Goal: Entertainment & Leisure: Browse casually

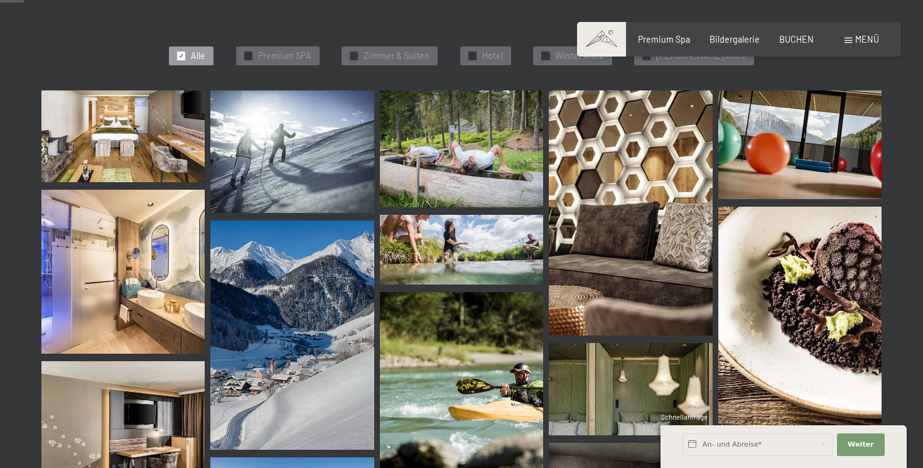
scroll to position [340, 0]
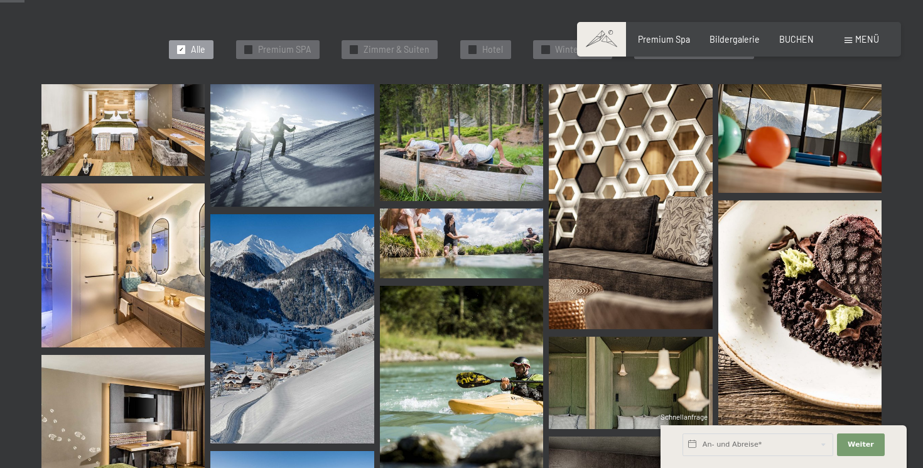
click at [858, 274] on img at bounding box center [799, 314] width 163 height 229
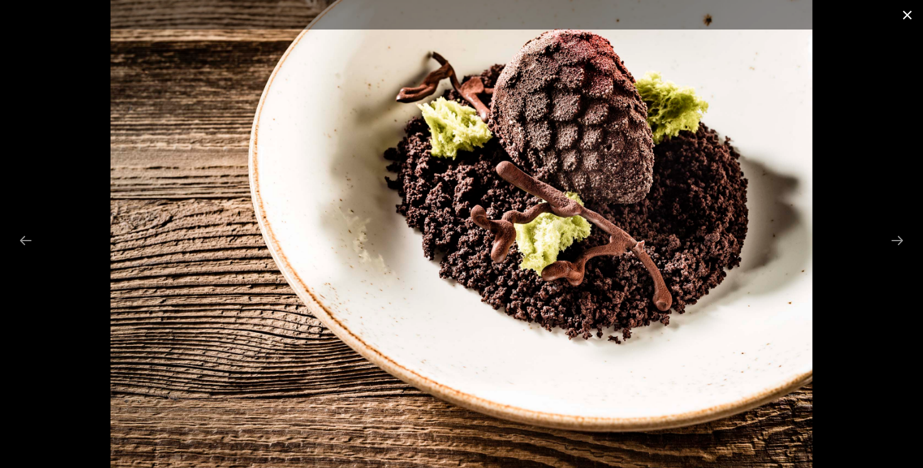
click at [907, 19] on button "Close gallery" at bounding box center [907, 15] width 31 height 30
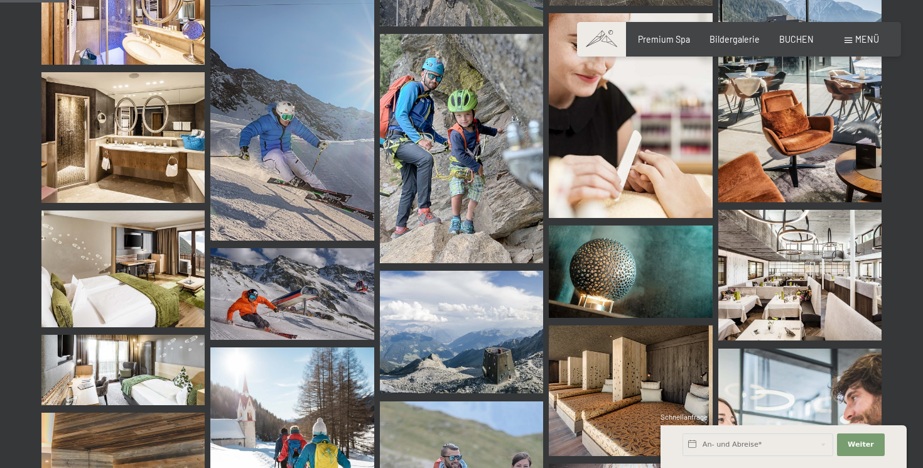
scroll to position [946, 0]
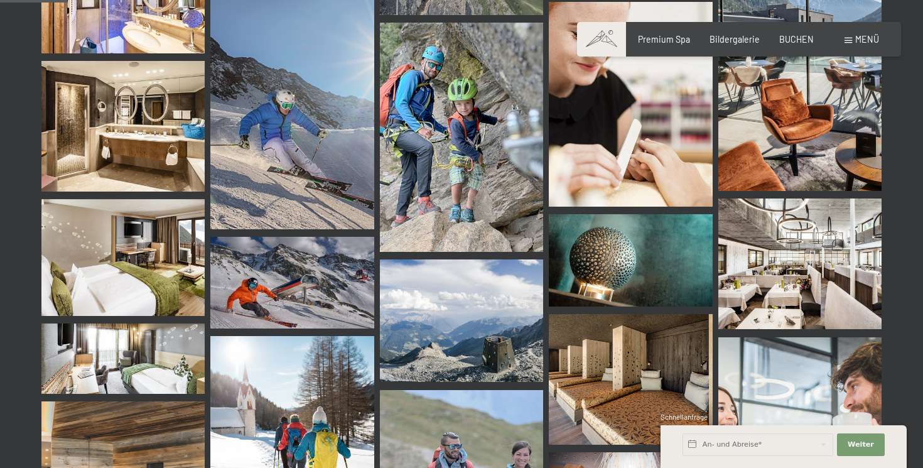
click at [788, 272] on img at bounding box center [799, 263] width 163 height 131
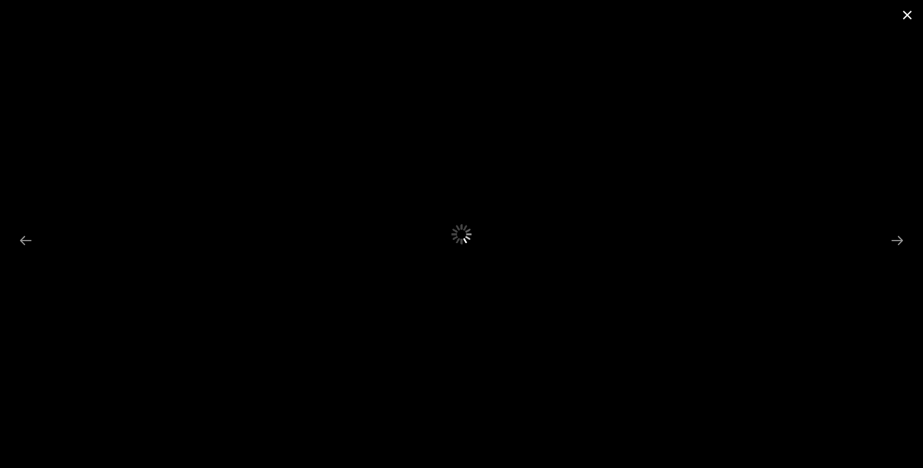
scroll to position [0, 0]
click at [907, 13] on button "Close gallery" at bounding box center [907, 15] width 31 height 30
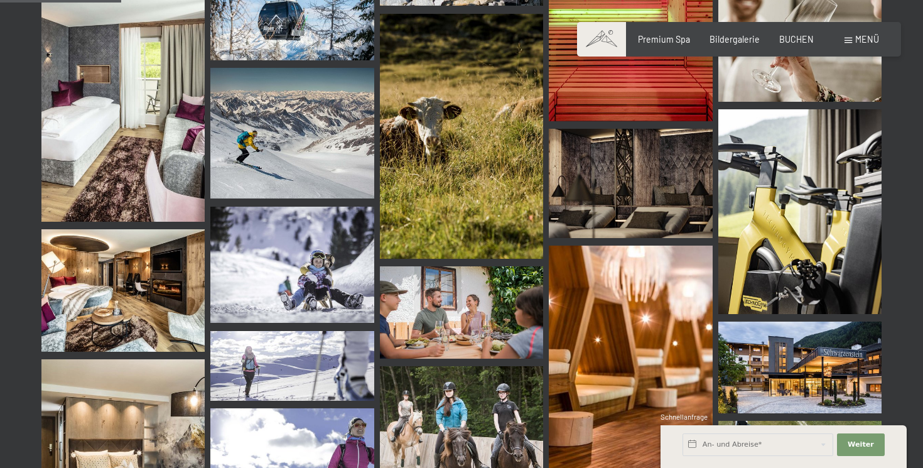
scroll to position [1704, 0]
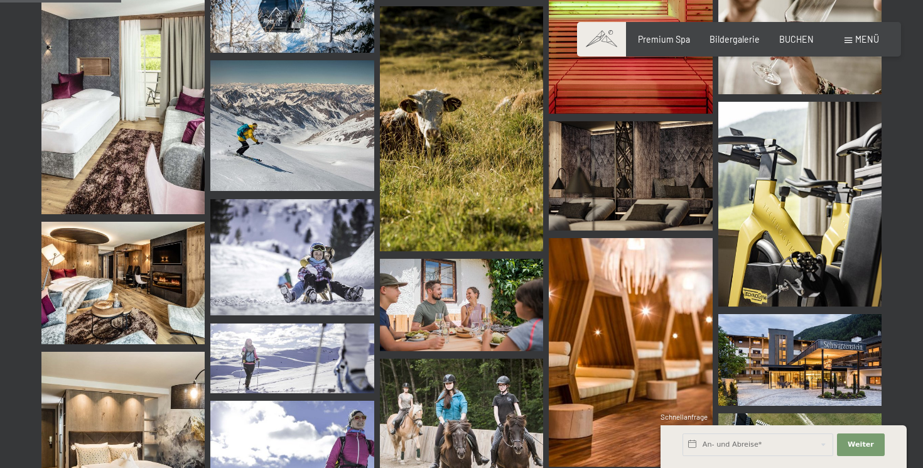
click at [100, 278] on img at bounding box center [122, 283] width 163 height 122
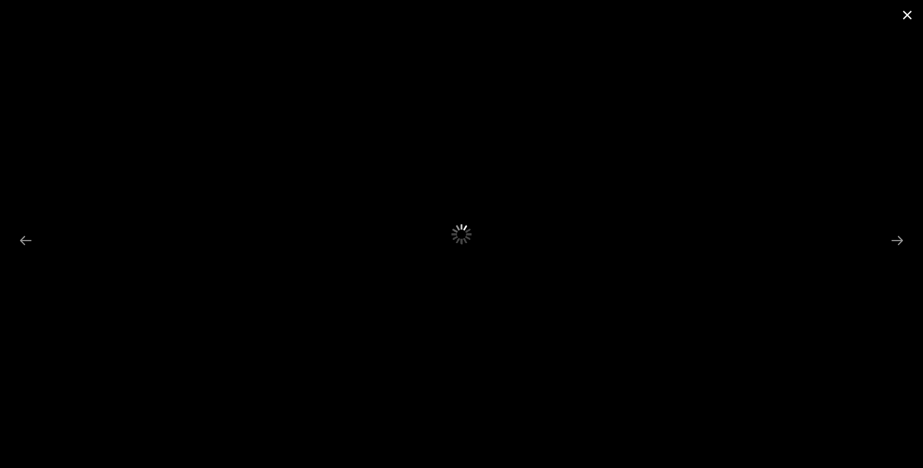
click at [908, 15] on button "Close gallery" at bounding box center [907, 15] width 31 height 30
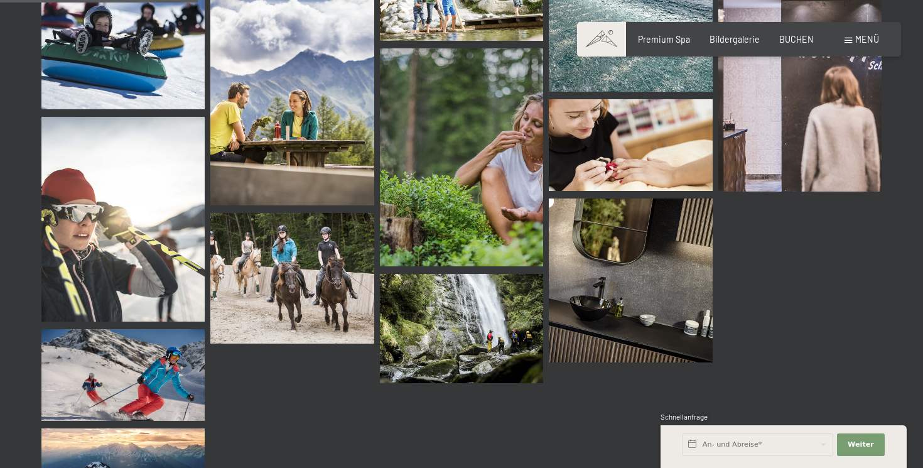
scroll to position [2788, 0]
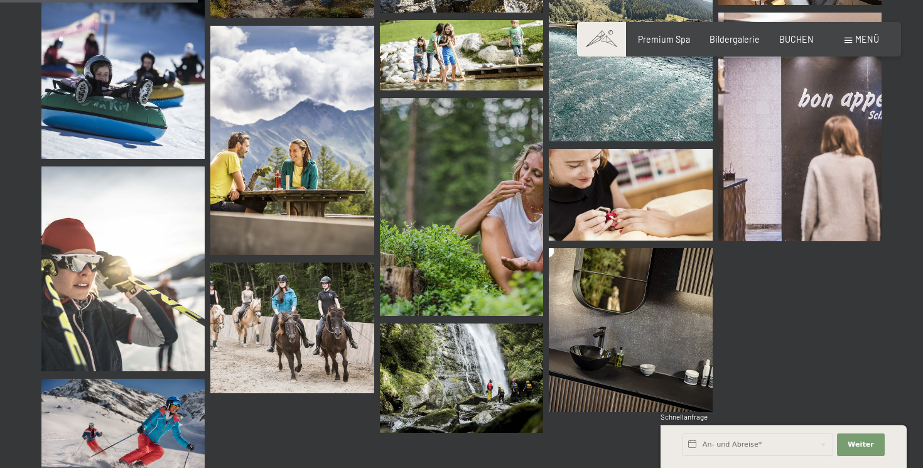
click at [113, 122] on img at bounding box center [122, 77] width 163 height 163
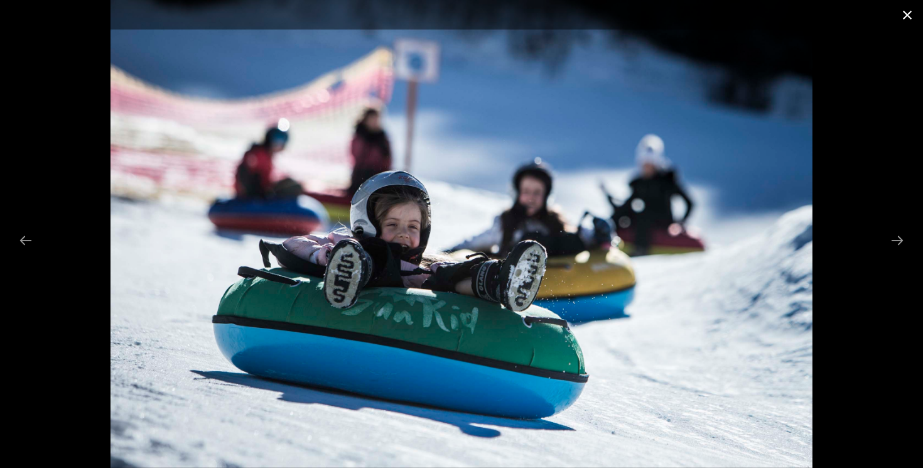
click at [908, 15] on button "Close gallery" at bounding box center [907, 15] width 31 height 30
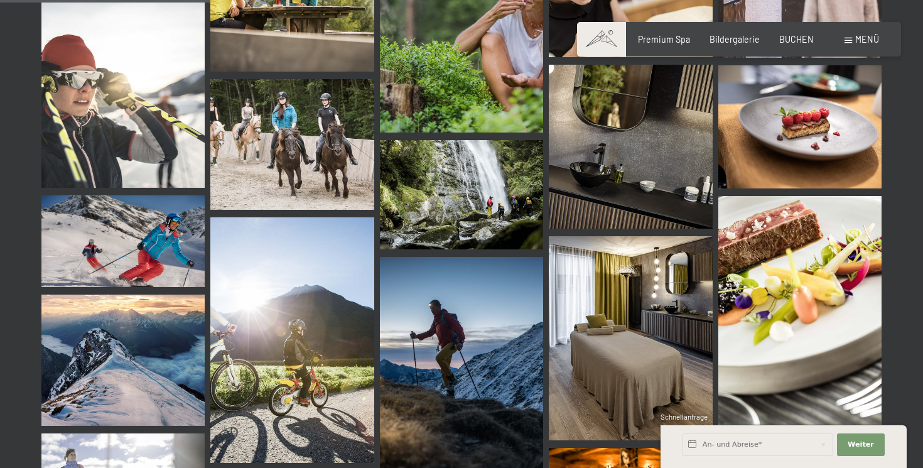
scroll to position [2960, 0]
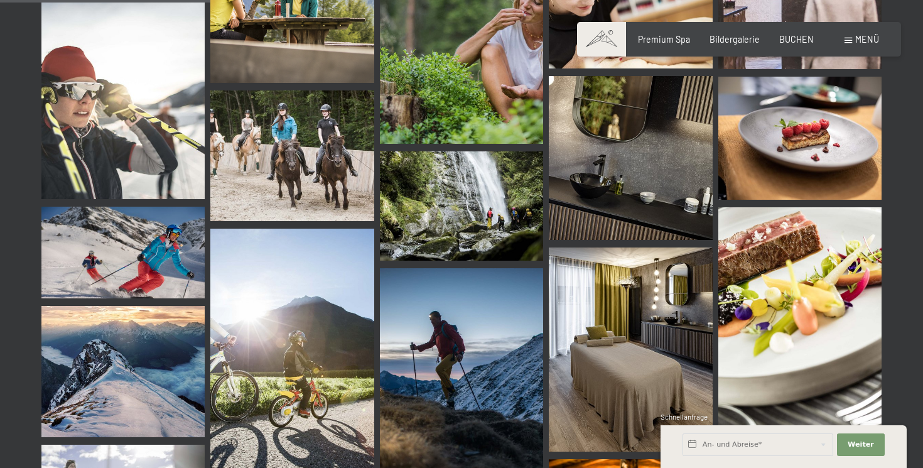
click at [816, 101] on img at bounding box center [799, 138] width 163 height 122
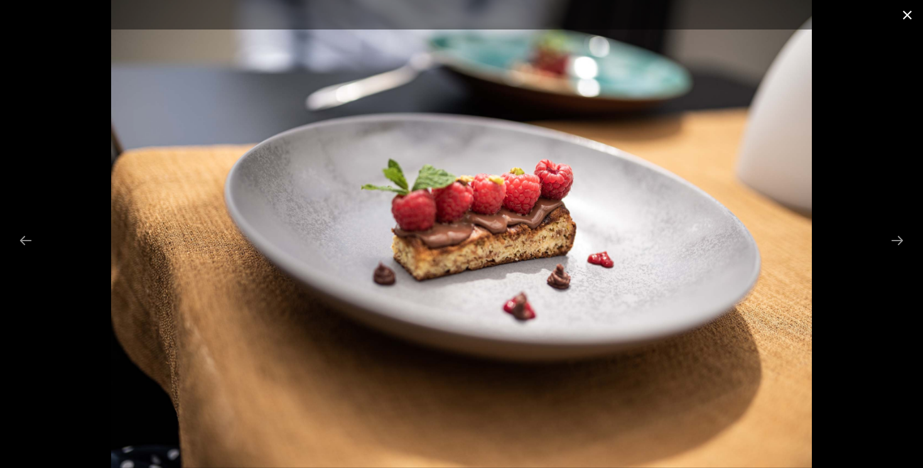
click at [906, 19] on button "Close gallery" at bounding box center [907, 15] width 31 height 30
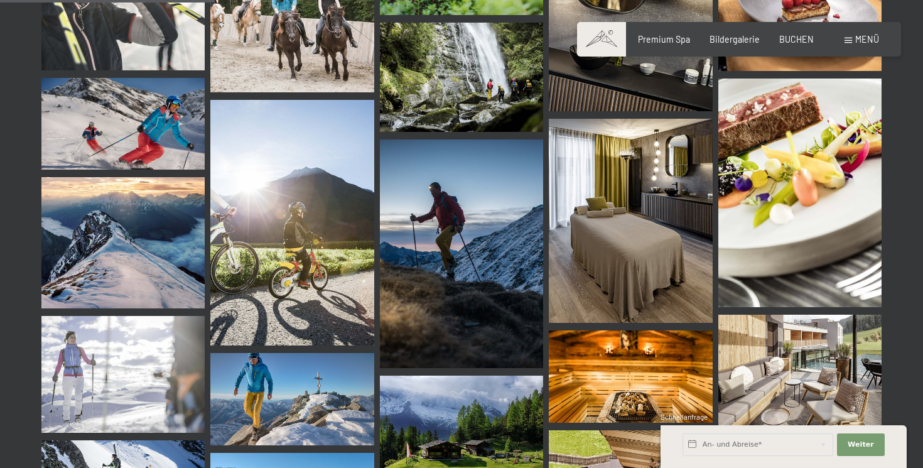
scroll to position [3118, 0]
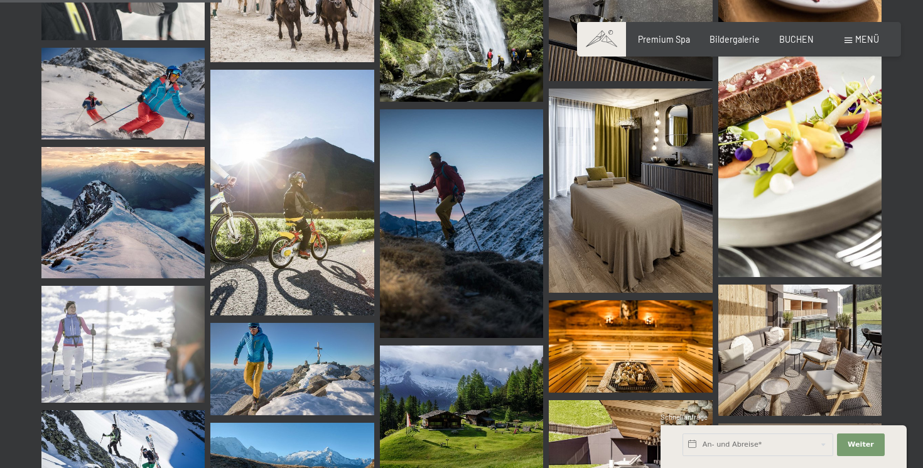
click at [796, 128] on img at bounding box center [799, 162] width 163 height 229
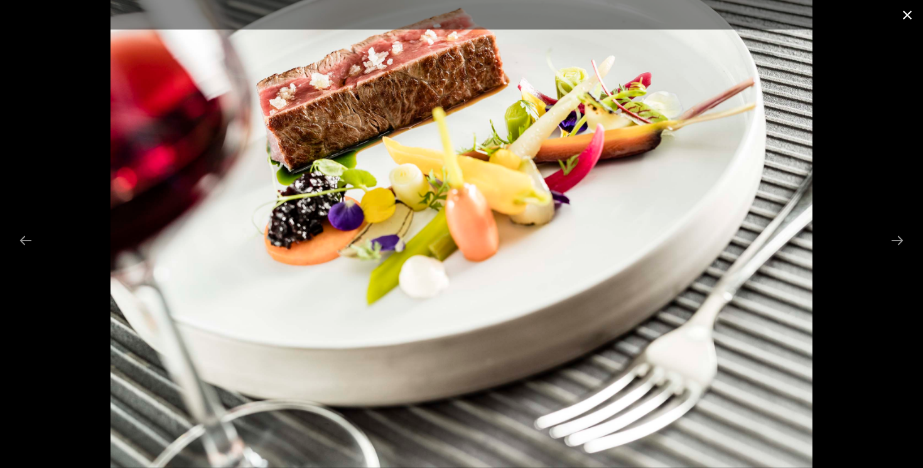
click at [907, 8] on button "Close gallery" at bounding box center [907, 15] width 31 height 30
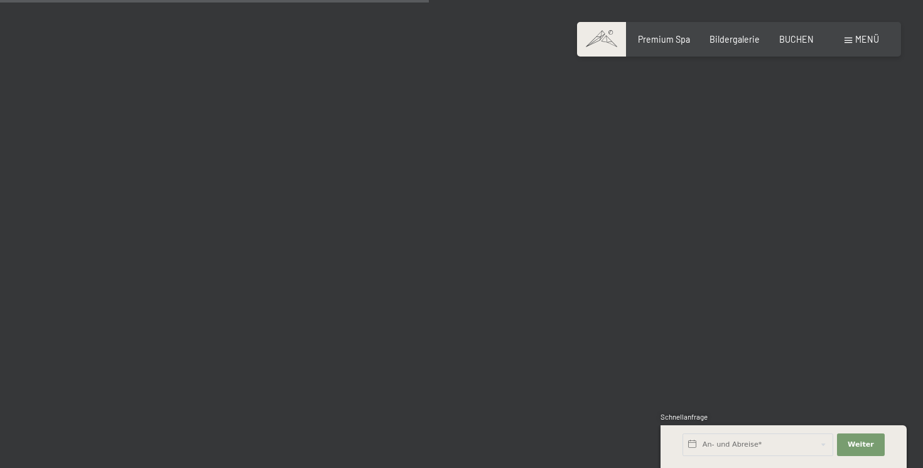
scroll to position [6202, 0]
